Goal: Task Accomplishment & Management: Complete application form

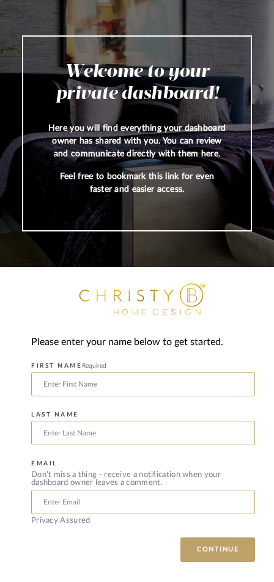
click at [61, 397] on input "text" at bounding box center [143, 384] width 224 height 24
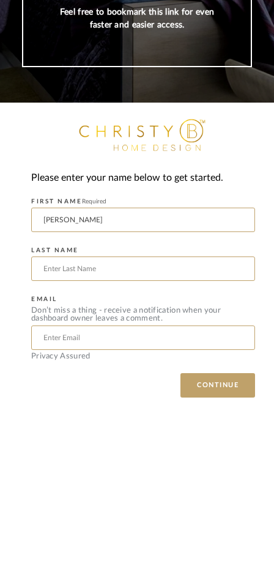
type input "[PERSON_NAME]"
click at [50, 421] on input "text" at bounding box center [143, 433] width 224 height 24
type input "[PERSON_NAME]"
click at [64, 490] on input "text" at bounding box center [143, 502] width 224 height 24
type input "[EMAIL_ADDRESS][DOMAIN_NAME]"
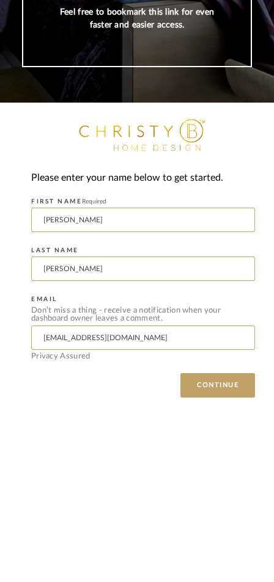
click at [220, 538] on button "CONTINUE" at bounding box center [217, 550] width 75 height 24
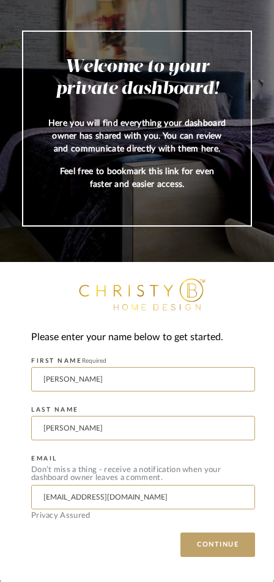
scroll to position [17, 0]
click at [213, 553] on button "CONTINUE" at bounding box center [217, 546] width 75 height 24
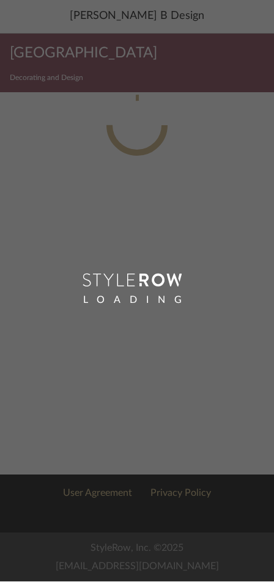
scroll to position [1, 0]
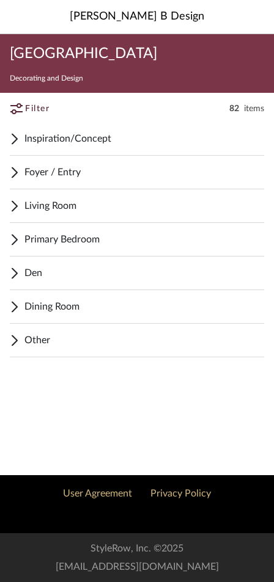
click at [119, 183] on div "Foyer / Entry" at bounding box center [137, 173] width 254 height 34
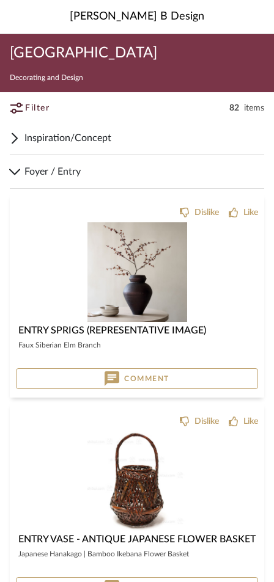
click at [243, 215] on div "Like" at bounding box center [250, 213] width 15 height 12
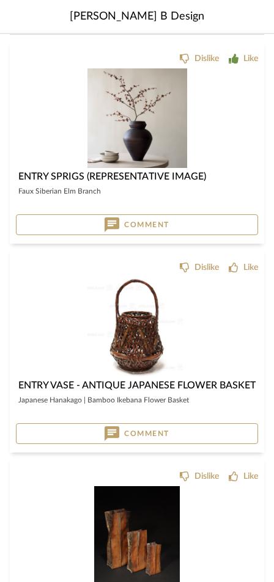
scroll to position [155, 0]
click at [0, 0] on img at bounding box center [0, 0] width 0 height 0
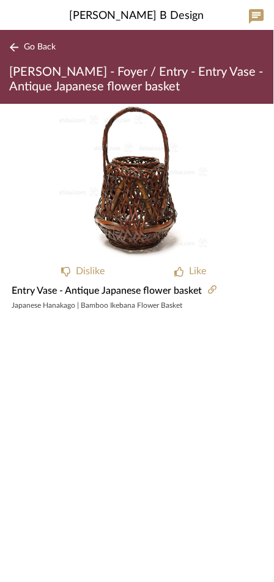
click at [212, 292] on icon at bounding box center [212, 290] width 9 height 9
click at [31, 294] on span "Entry Vase - Antique Japanese flower basket" at bounding box center [107, 291] width 190 height 15
click at [208, 299] on div "Japanese Hanakago | Bamboo Ikebana Flower Basket" at bounding box center [137, 306] width 274 height 15
click at [212, 294] on icon at bounding box center [212, 290] width 9 height 9
click at [152, 302] on div "Japanese Hanakago | Bamboo Ikebana Flower Basket" at bounding box center [136, 306] width 249 height 10
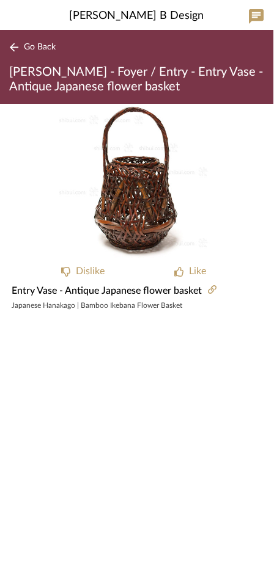
click at [34, 290] on span "Entry Vase - Antique Japanese flower basket" at bounding box center [107, 291] width 190 height 15
click at [193, 268] on div "Like" at bounding box center [197, 272] width 17 height 15
click at [203, 289] on div "Entry Vase - Antique Japanese flower basket" at bounding box center [137, 291] width 274 height 15
click at [161, 301] on div "Japanese Hanakago | Bamboo Ikebana Flower Basket" at bounding box center [136, 306] width 249 height 10
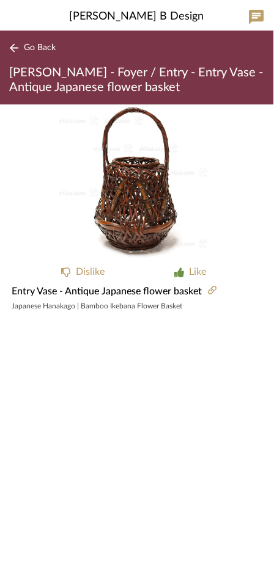
click at [35, 46] on span "Go Back" at bounding box center [40, 48] width 32 height 10
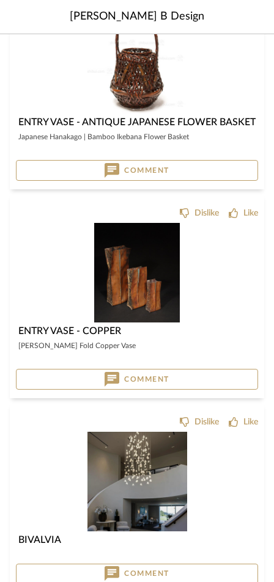
scroll to position [422, 0]
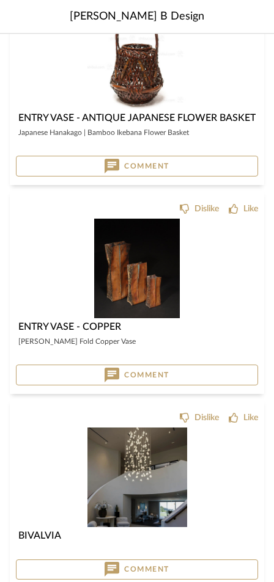
click at [251, 204] on div "Like" at bounding box center [250, 210] width 15 height 12
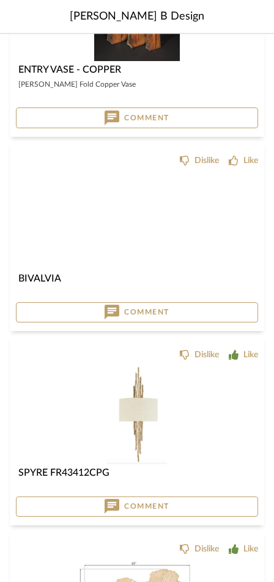
scroll to position [680, 0]
click at [0, 0] on img at bounding box center [0, 0] width 0 height 0
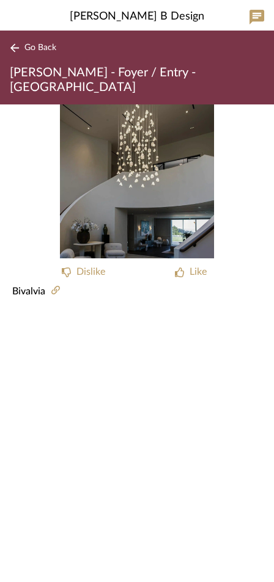
click at [133, 161] on img "0" at bounding box center [137, 182] width 154 height 154
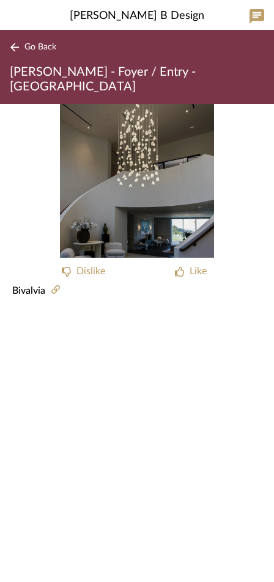
click at [51, 284] on div "Bivalvia" at bounding box center [137, 291] width 274 height 15
click at [54, 265] on div "Dislike" at bounding box center [83, 272] width 98 height 15
click at [76, 242] on img "0" at bounding box center [137, 182] width 154 height 154
click at [68, 268] on icon at bounding box center [67, 273] width 10 height 10
click at [57, 286] on icon at bounding box center [55, 290] width 9 height 9
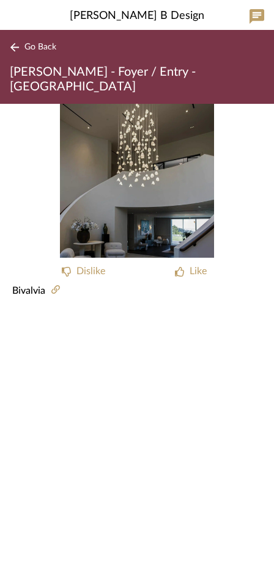
click at [71, 318] on div "Dislike Like Bivalvia" at bounding box center [137, 344] width 274 height 478
click at [34, 284] on span "Bivalvia" at bounding box center [28, 291] width 33 height 15
click at [164, 159] on img "0" at bounding box center [137, 182] width 154 height 154
click at [138, 136] on img "0" at bounding box center [137, 182] width 154 height 154
click at [24, 284] on span "Bivalvia" at bounding box center [28, 291] width 33 height 15
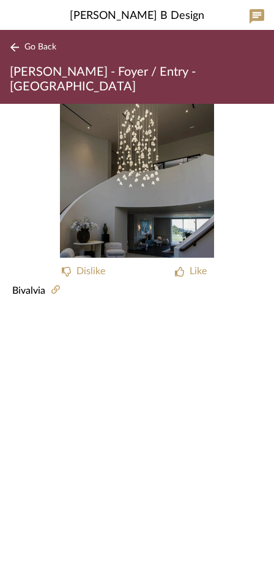
click at [128, 149] on img "0" at bounding box center [137, 182] width 154 height 154
